Goal: Complete application form

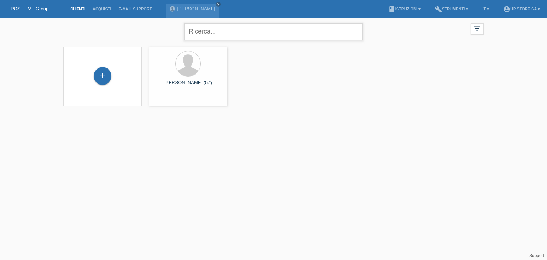
click at [206, 31] on input "text" at bounding box center [274, 31] width 178 height 17
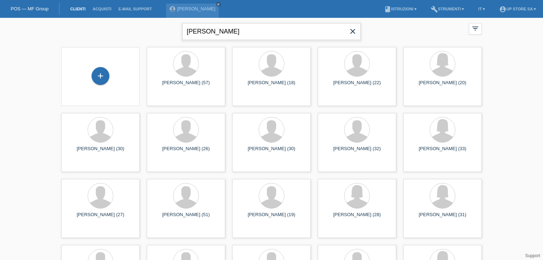
type input "carlos"
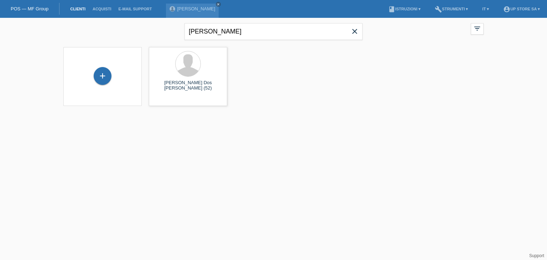
click at [111, 71] on div "+" at bounding box center [102, 76] width 67 height 19
click at [104, 74] on div "+" at bounding box center [103, 76] width 18 height 18
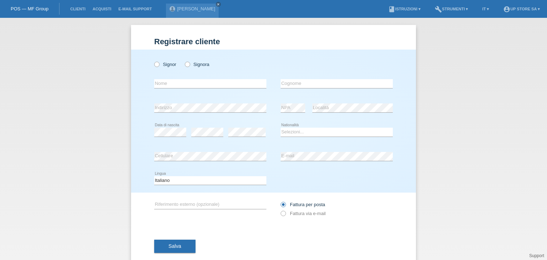
click at [167, 68] on div "Signor Signora" at bounding box center [210, 64] width 112 height 15
click at [165, 64] on label "Signor" at bounding box center [165, 64] width 22 height 5
click at [159, 64] on input "Signor" at bounding box center [156, 64] width 5 height 5
radio input "true"
click at [164, 79] on div "error Nome" at bounding box center [210, 84] width 112 height 24
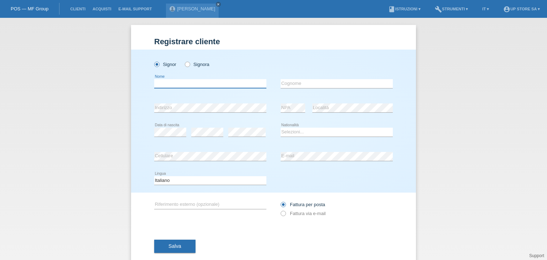
click at [165, 81] on input "text" at bounding box center [210, 83] width 112 height 9
type input "[PERSON_NAME]"
type input "Baldovin"
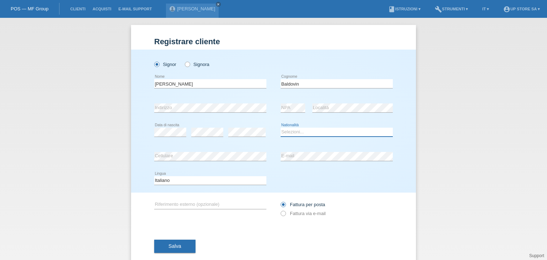
click at [302, 133] on select "Selezioni... Svizzera Austria Germania Liechtenstein ------------ Afghanistan A…" at bounding box center [337, 132] width 112 height 9
select select "IT"
click at [281, 128] on select "Selezioni... Svizzera Austria Germania Liechtenstein ------------ Afghanistan A…" at bounding box center [337, 132] width 112 height 9
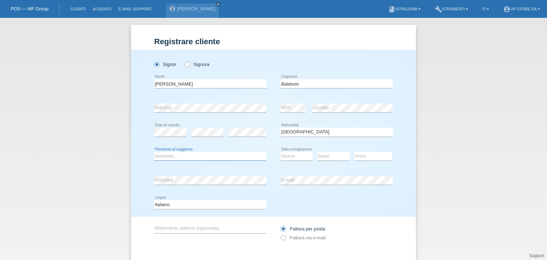
click at [225, 156] on select "Selezioni... C B B - Status di rifugiato Altro" at bounding box center [210, 156] width 112 height 9
select select "C"
click at [154, 152] on select "Selezioni... C B B - Status di rifugiato Altro" at bounding box center [210, 156] width 112 height 9
click at [291, 155] on select "Giorno 01 02 03 04 05 06 07 08 09 10" at bounding box center [297, 156] width 32 height 9
select select "27"
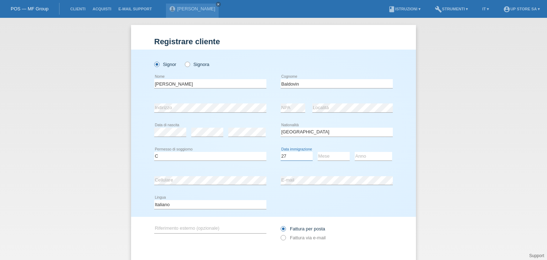
click at [281, 152] on select "Giorno 01 02 03 04 05 06 07 08 09 10" at bounding box center [297, 156] width 32 height 9
click at [327, 156] on select "Mese 01 02 03 04 05 06 07 08 09 10 11" at bounding box center [334, 156] width 32 height 9
select select "09"
click at [318, 152] on select "Mese 01 02 03 04 05 06 07 08 09 10 11" at bounding box center [334, 156] width 32 height 9
click at [362, 157] on select "Anno 2025 2024 2023 2022 2021 2020 2019 2018 2017 2016 2015 2014 2013 2012 2011…" at bounding box center [373, 156] width 37 height 9
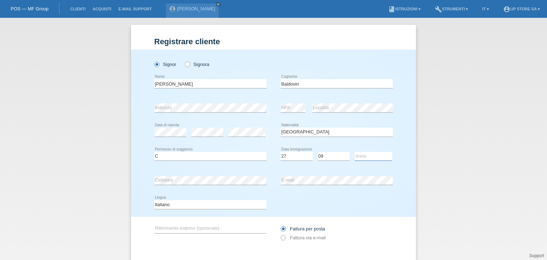
select select "2004"
click at [355, 152] on select "Anno 2025 2024 2023 2022 2021 2020 2019 2018 2017 2016 2015 2014 2013 2012 2011…" at bounding box center [373, 156] width 37 height 9
click at [295, 239] on label "Fattura via e-mail" at bounding box center [303, 237] width 45 height 5
click at [285, 239] on input "Fattura via e-mail" at bounding box center [283, 239] width 5 height 9
radio input "true"
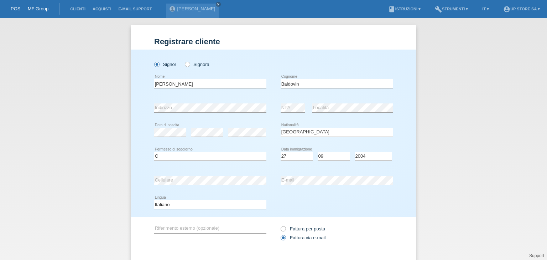
scroll to position [38, 0]
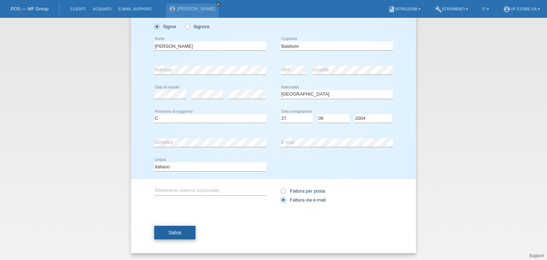
click at [163, 238] on button "Salva" at bounding box center [174, 232] width 41 height 14
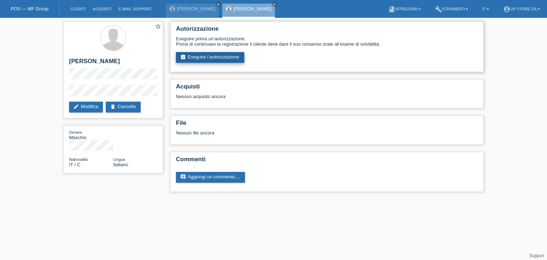
click at [203, 57] on link "assignment_turned_in Eseguire l’autorizzazione" at bounding box center [210, 57] width 68 height 11
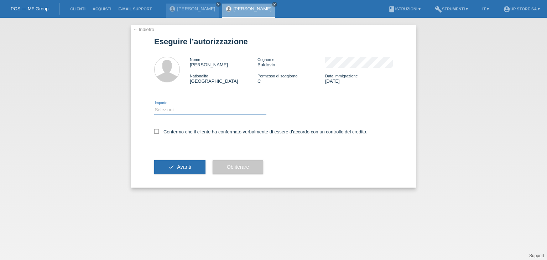
click at [173, 106] on select "Selezioni CHF 1.00 - CHF 499.00 CHF 500.00 - CHF 1'999.00 CHF 2'000.00 - CHF 6'…" at bounding box center [210, 109] width 112 height 9
select select "1"
click at [154, 105] on select "Selezioni CHF 1.00 - CHF 499.00 CHF 500.00 - CHF 1'999.00 CHF 2'000.00 - CHF 6'…" at bounding box center [210, 109] width 112 height 9
click at [188, 130] on label "Confermo che il cliente ha confermato verbalmente di essere d'accordo con un co…" at bounding box center [260, 131] width 213 height 5
click at [159, 130] on input "Confermo che il cliente ha confermato verbalmente di essere d'accordo con un co…" at bounding box center [156, 131] width 5 height 5
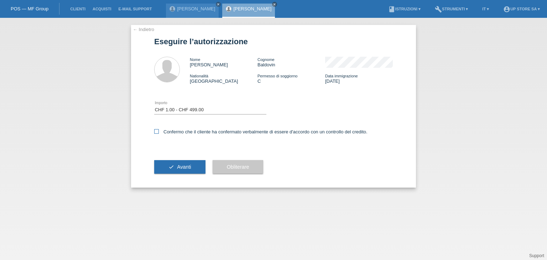
checkbox input "true"
click at [187, 169] on span "Avanti" at bounding box center [184, 167] width 14 height 6
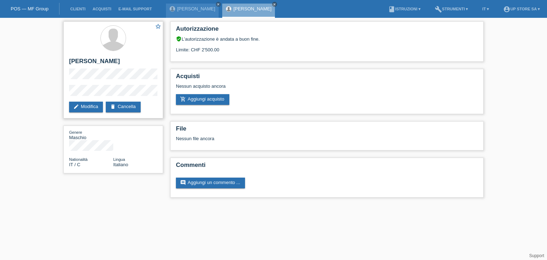
drag, startPoint x: 232, startPoint y: 54, endPoint x: 154, endPoint y: 47, distance: 79.0
click at [154, 47] on div "star_border [PERSON_NAME] edit Modifica delete Cancella Genere Maschio National…" at bounding box center [273, 111] width 427 height 187
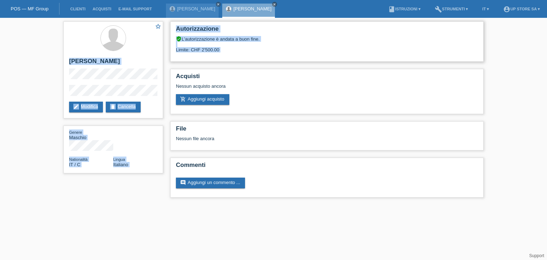
click at [216, 53] on div "Autorizzazione verified_user L’autorizzazione è andata a buon fine. Limite: CHF…" at bounding box center [326, 41] width 313 height 40
